Goal: Transaction & Acquisition: Purchase product/service

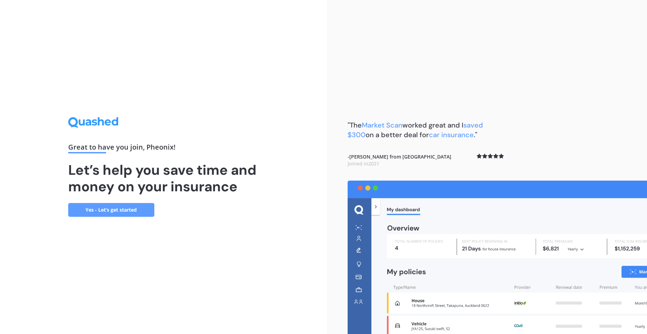
click at [127, 214] on link "Yes - Let’s get started" at bounding box center [111, 210] width 86 height 14
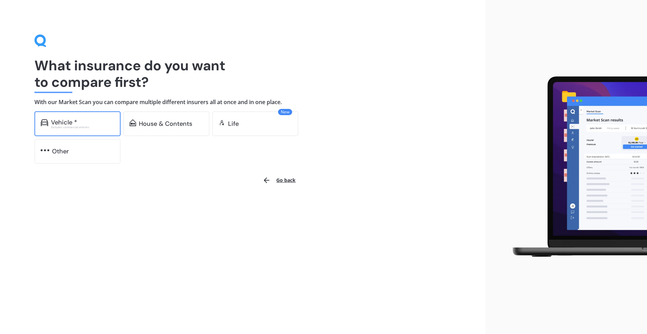
click at [94, 125] on div "Vehicle *" at bounding box center [82, 122] width 63 height 7
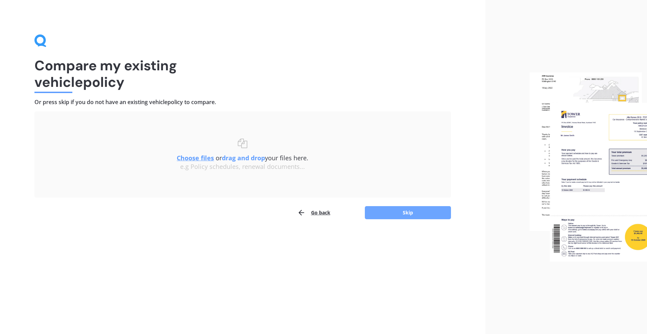
click at [401, 212] on button "Skip" at bounding box center [408, 212] width 86 height 13
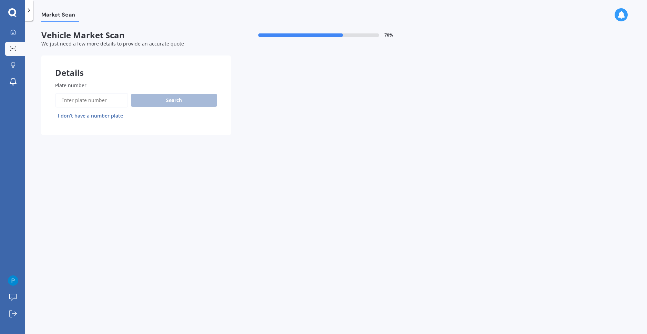
click at [95, 100] on input "Plate number" at bounding box center [91, 100] width 73 height 14
type input "KWQ905"
click at [166, 101] on button "Search" at bounding box center [174, 100] width 86 height 13
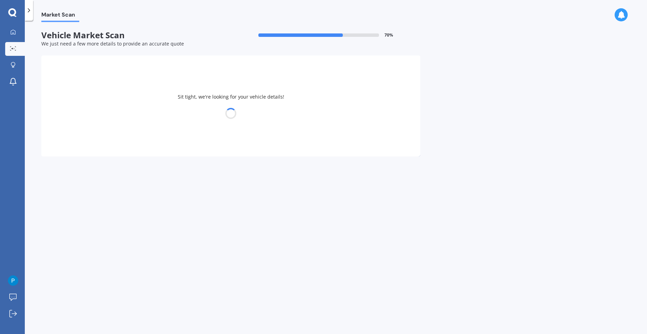
select select "TOYOTA"
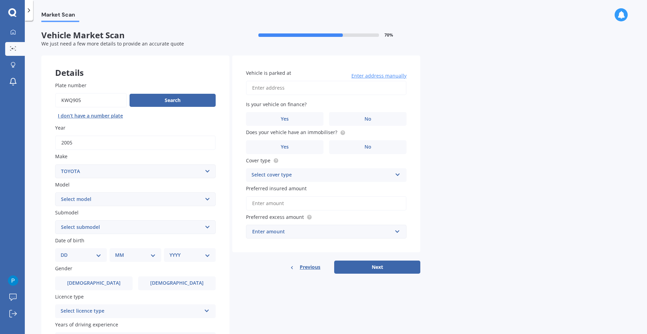
click at [141, 197] on select "Select model 4 Runner 86 [PERSON_NAME] Alphard Altezza Aqua Aristo Aurion Auris…" at bounding box center [135, 199] width 161 height 14
select select "MARK X"
click at [55, 192] on select "Select model 4 Runner 86 [PERSON_NAME] Alphard Altezza Aqua Aristo Aurion Auris…" at bounding box center [135, 199] width 161 height 14
click at [113, 225] on select "Select submodel (All) Diesel" at bounding box center [135, 227] width 161 height 14
click at [96, 227] on select "Select submodel (All) Diesel" at bounding box center [135, 227] width 161 height 14
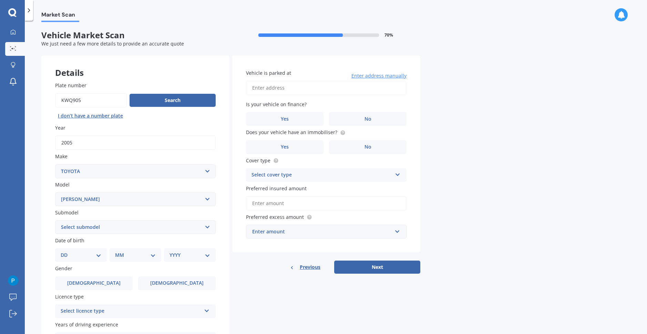
click at [85, 254] on select "DD 01 02 03 04 05 06 07 08 09 10 11 12 13 14 15 16 17 18 19 20 21 22 23 24 25 2…" at bounding box center [81, 255] width 41 height 8
select select "13"
click at [66, 251] on select "DD 01 02 03 04 05 06 07 08 09 10 11 12 13 14 15 16 17 18 19 20 21 22 23 24 25 2…" at bounding box center [81, 255] width 41 height 8
click at [118, 256] on select "MM 01 02 03 04 05 06 07 08 09 10 11 12" at bounding box center [137, 255] width 38 height 8
select select "09"
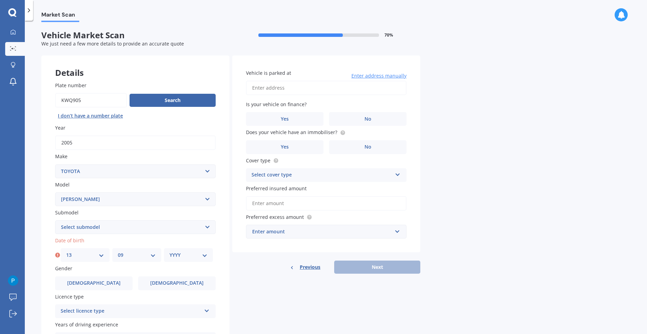
click at [118, 251] on select "MM 01 02 03 04 05 06 07 08 09 10 11 12" at bounding box center [137, 255] width 38 height 8
click at [181, 256] on select "YYYY 2025 2024 2023 2022 2021 2020 2019 2018 2017 2016 2015 2014 2013 2012 2011…" at bounding box center [189, 255] width 38 height 8
select select "2002"
click at [170, 251] on select "YYYY 2025 2024 2023 2022 2021 2020 2019 2018 2017 2016 2015 2014 2013 2012 2011…" at bounding box center [189, 255] width 38 height 8
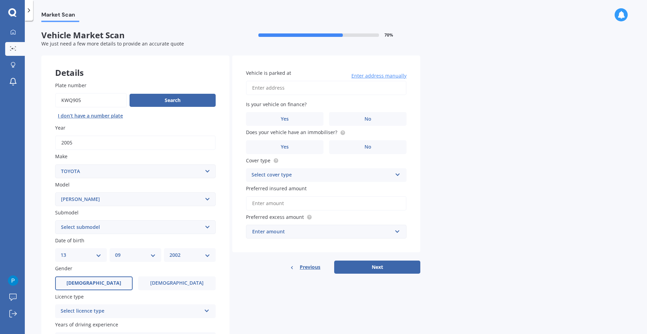
click at [104, 281] on label "[DEMOGRAPHIC_DATA]" at bounding box center [94, 283] width 78 height 14
click at [0, 0] on input "[DEMOGRAPHIC_DATA]" at bounding box center [0, 0] width 0 height 0
click at [128, 311] on div "Select licence type" at bounding box center [131, 311] width 141 height 8
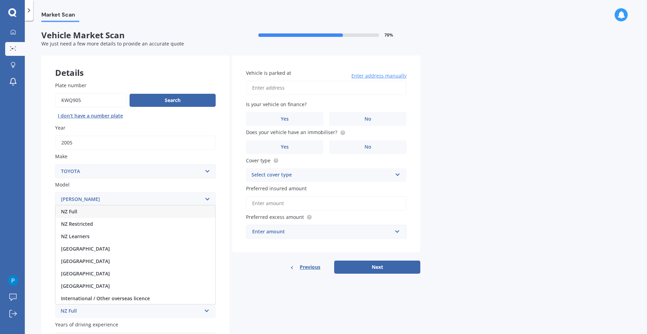
click at [104, 212] on div "NZ Full" at bounding box center [135, 211] width 160 height 12
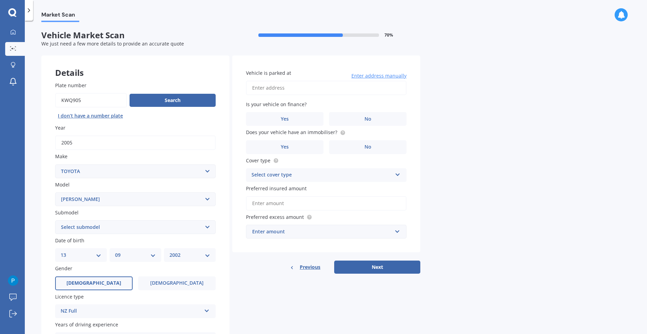
click at [280, 90] on input "Vehicle is parked at" at bounding box center [326, 88] width 161 height 14
type input "1"
type input "[STREET_ADDRESS]"
click at [306, 122] on label "Yes" at bounding box center [285, 119] width 78 height 14
click at [0, 0] on input "Yes" at bounding box center [0, 0] width 0 height 0
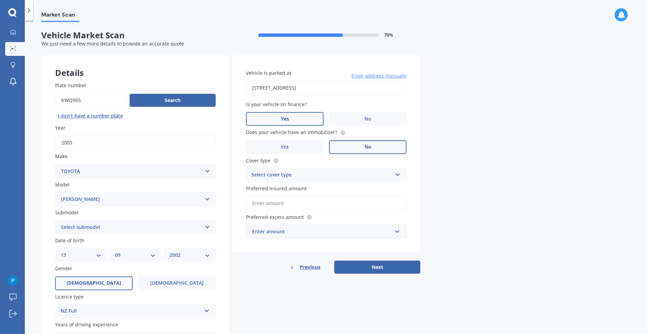
click at [359, 150] on label "No" at bounding box center [368, 147] width 78 height 14
click at [0, 0] on input "No" at bounding box center [0, 0] width 0 height 0
click at [333, 176] on div "Select cover type" at bounding box center [322, 175] width 141 height 8
click at [306, 192] on div "Comprehensive" at bounding box center [326, 188] width 160 height 12
click at [305, 207] on input "Preferred insured amount" at bounding box center [326, 203] width 161 height 14
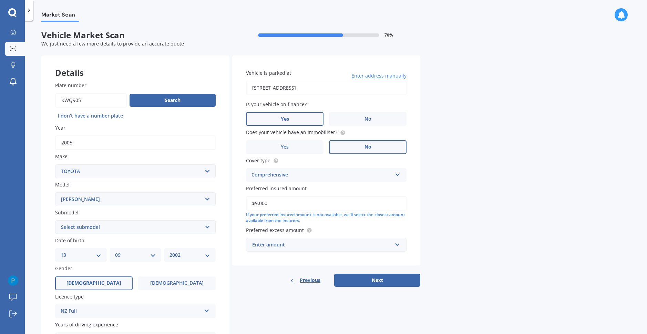
type input "$9,000"
click at [325, 248] on div "Enter amount" at bounding box center [322, 245] width 140 height 8
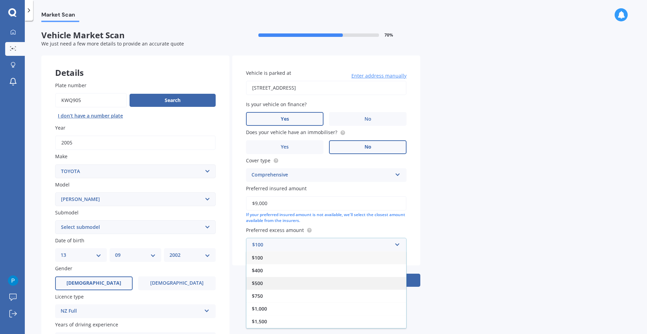
click at [281, 285] on div "$500" at bounding box center [326, 283] width 160 height 13
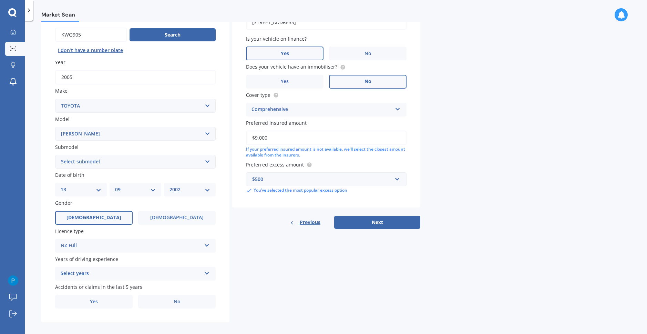
scroll to position [72, 0]
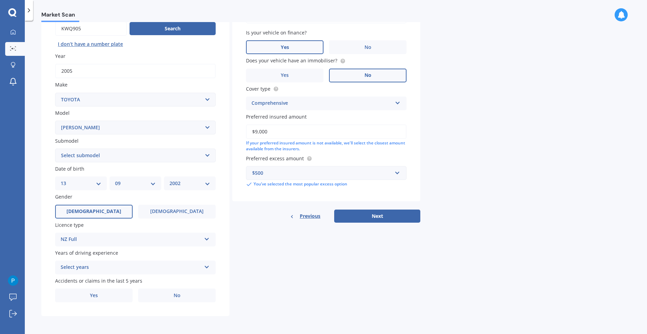
click at [155, 268] on div "Select years" at bounding box center [131, 267] width 141 height 8
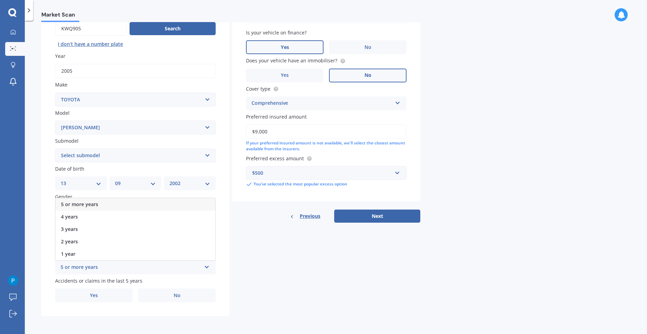
click at [102, 206] on div "5 or more years" at bounding box center [135, 204] width 160 height 12
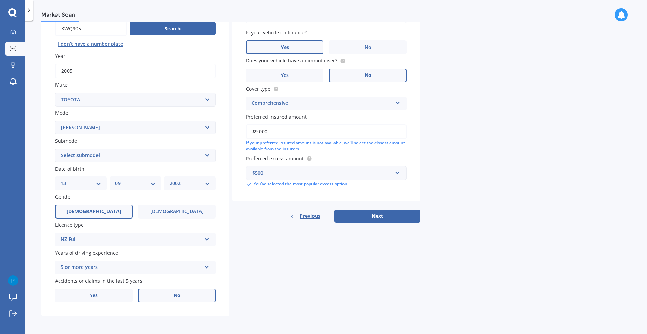
click at [162, 298] on label "No" at bounding box center [177, 295] width 78 height 14
click at [0, 0] on input "No" at bounding box center [0, 0] width 0 height 0
click at [376, 218] on button "Next" at bounding box center [377, 215] width 86 height 13
click at [177, 158] on select "Select submodel (All) Diesel" at bounding box center [135, 155] width 161 height 14
select select "(ALL)"
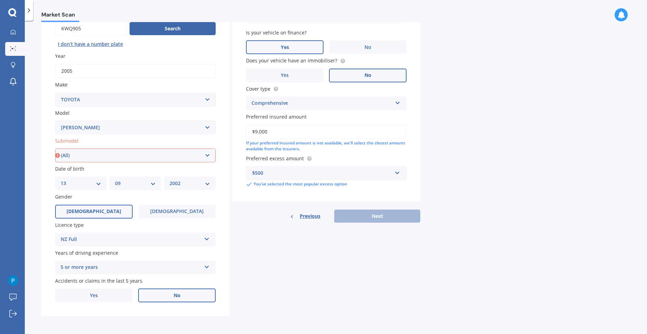
click at [55, 148] on select "Select submodel (All) Diesel" at bounding box center [135, 155] width 161 height 14
click at [390, 212] on button "Next" at bounding box center [377, 215] width 86 height 13
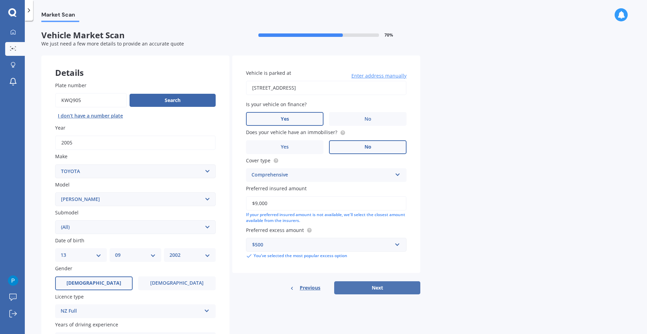
select select "13"
select select "09"
select select "2002"
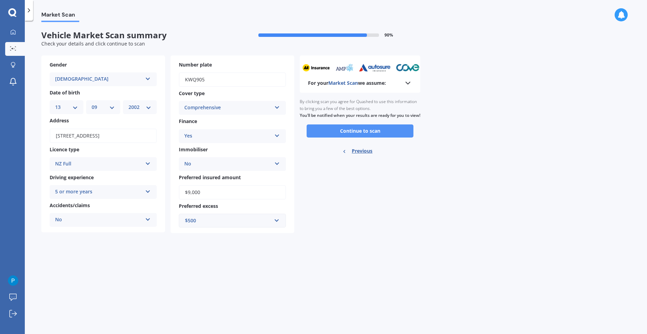
click at [359, 137] on button "Continue to scan" at bounding box center [360, 130] width 107 height 13
